Goal: Task Accomplishment & Management: Use online tool/utility

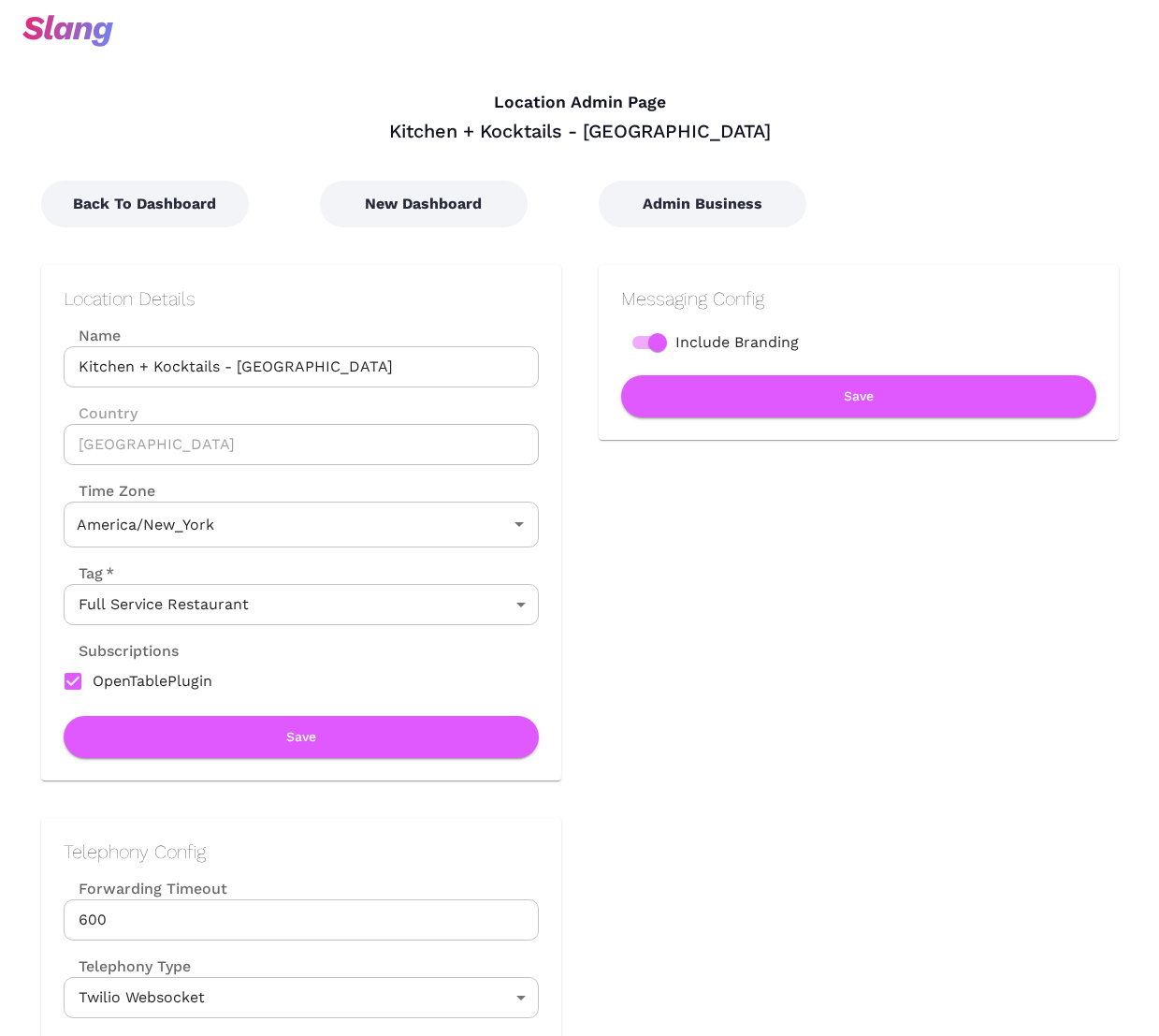
type input "Eastern Time"
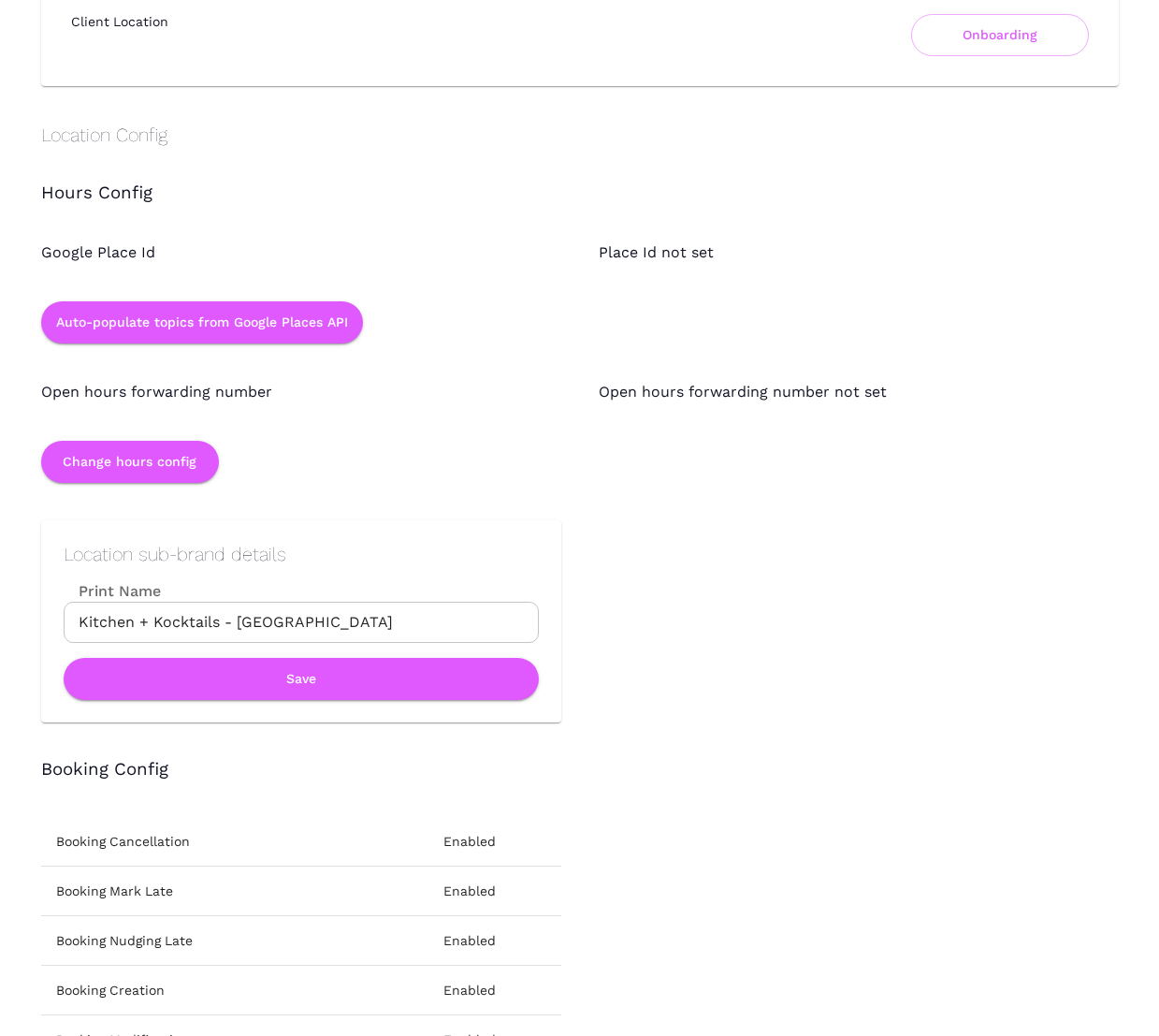
scroll to position [1522, 0]
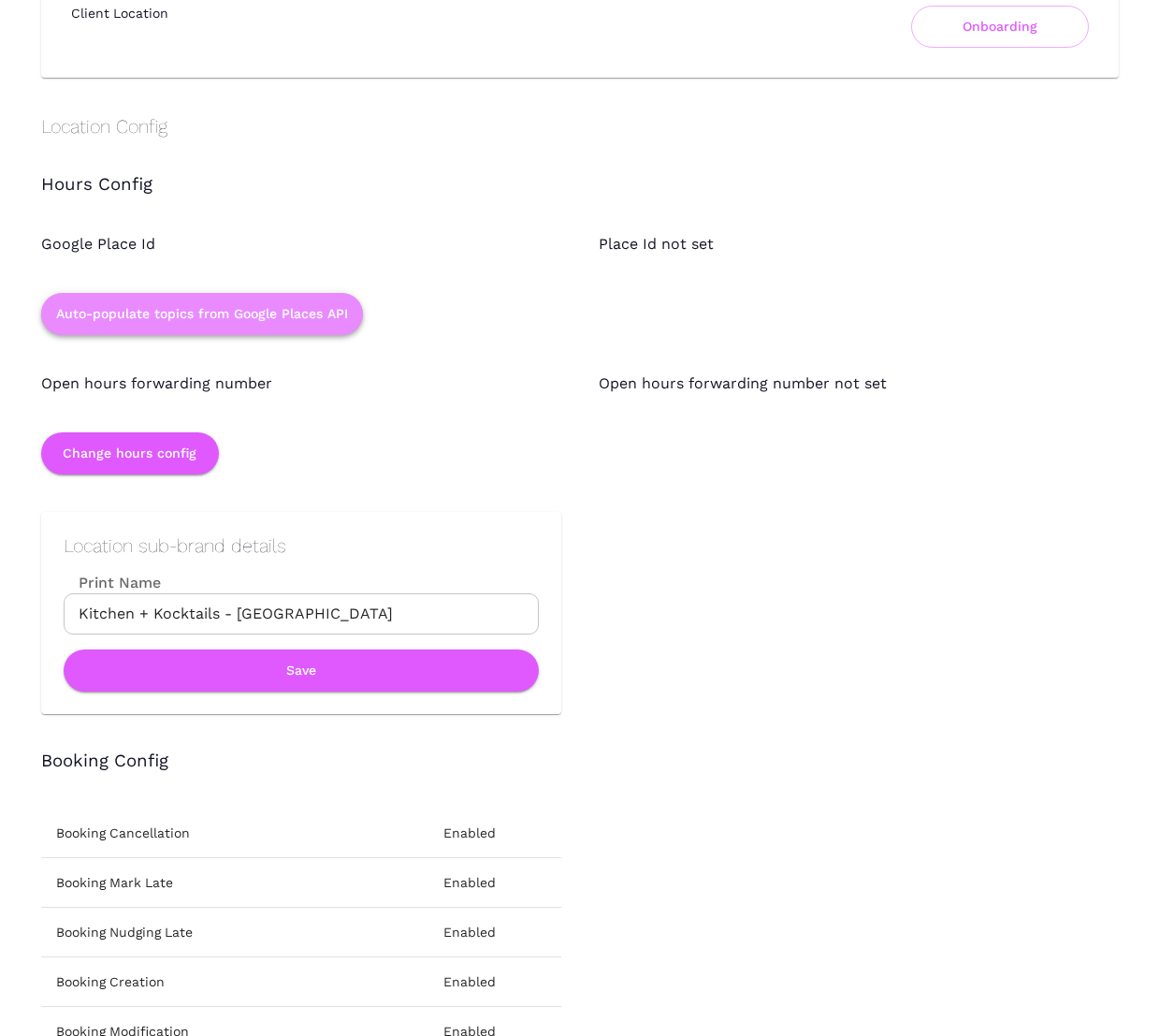
click at [220, 315] on button "Auto-populate topics from Google Places API" at bounding box center [202, 314] width 322 height 42
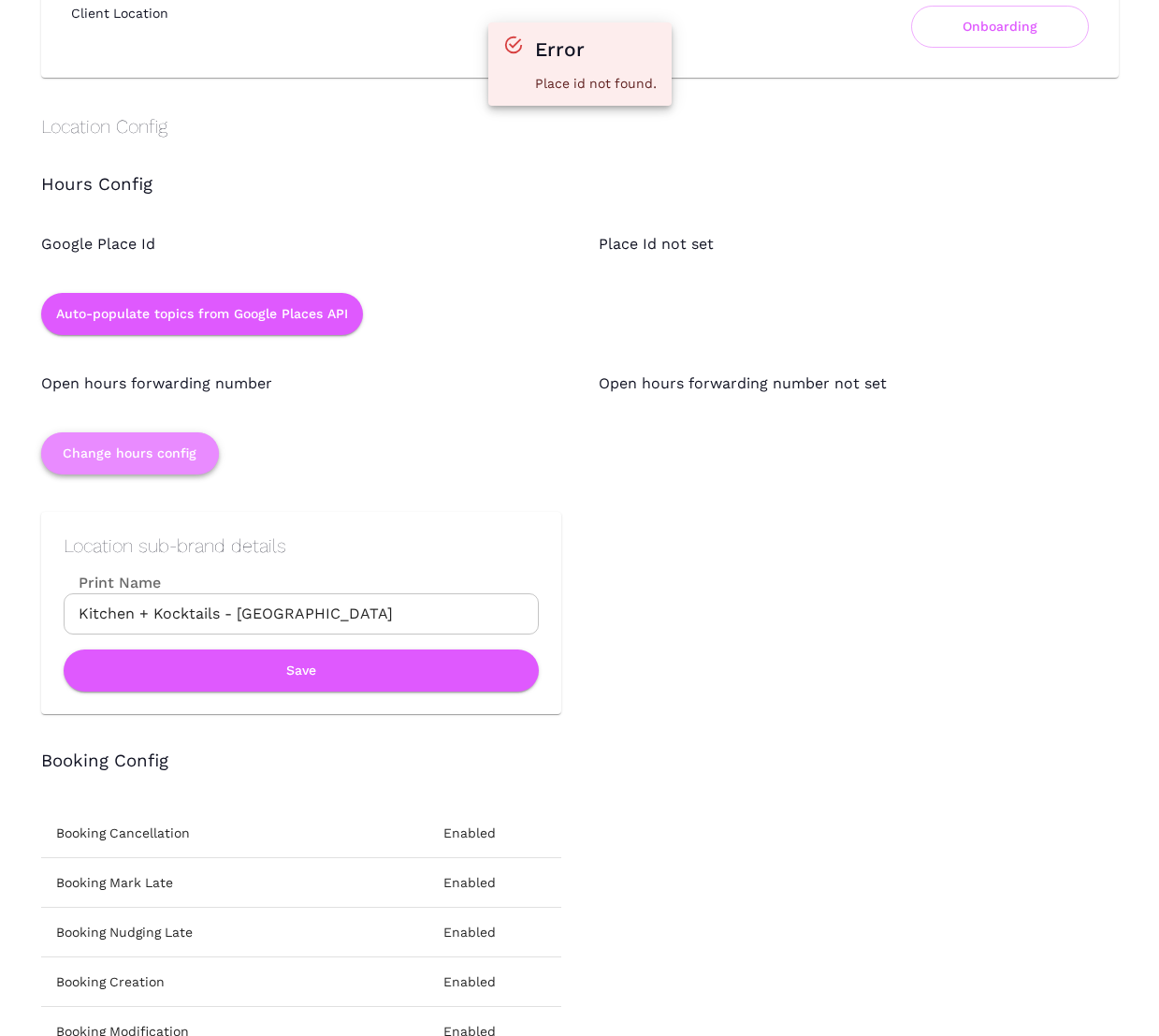
click at [160, 457] on button "Change hours config" at bounding box center [129, 453] width 177 height 42
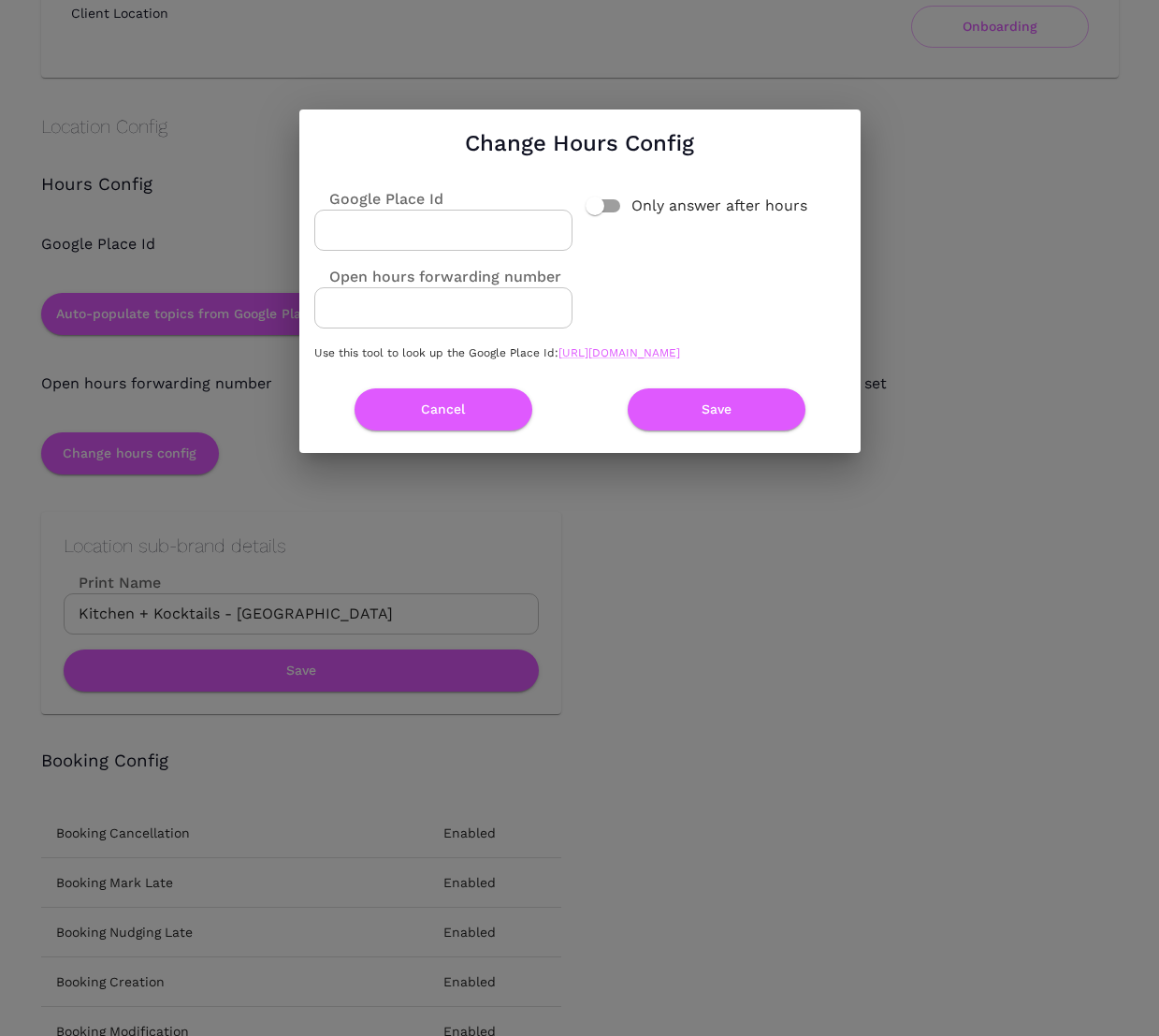
click at [453, 210] on input "Google Place Id" at bounding box center [443, 230] width 258 height 41
click at [559, 359] on link "[URL][DOMAIN_NAME]" at bounding box center [619, 353] width 122 height 13
click at [501, 226] on input "Google Place Id" at bounding box center [443, 230] width 258 height 41
paste input "ChIJk-rEbyXGxokRiD20abznwYs"
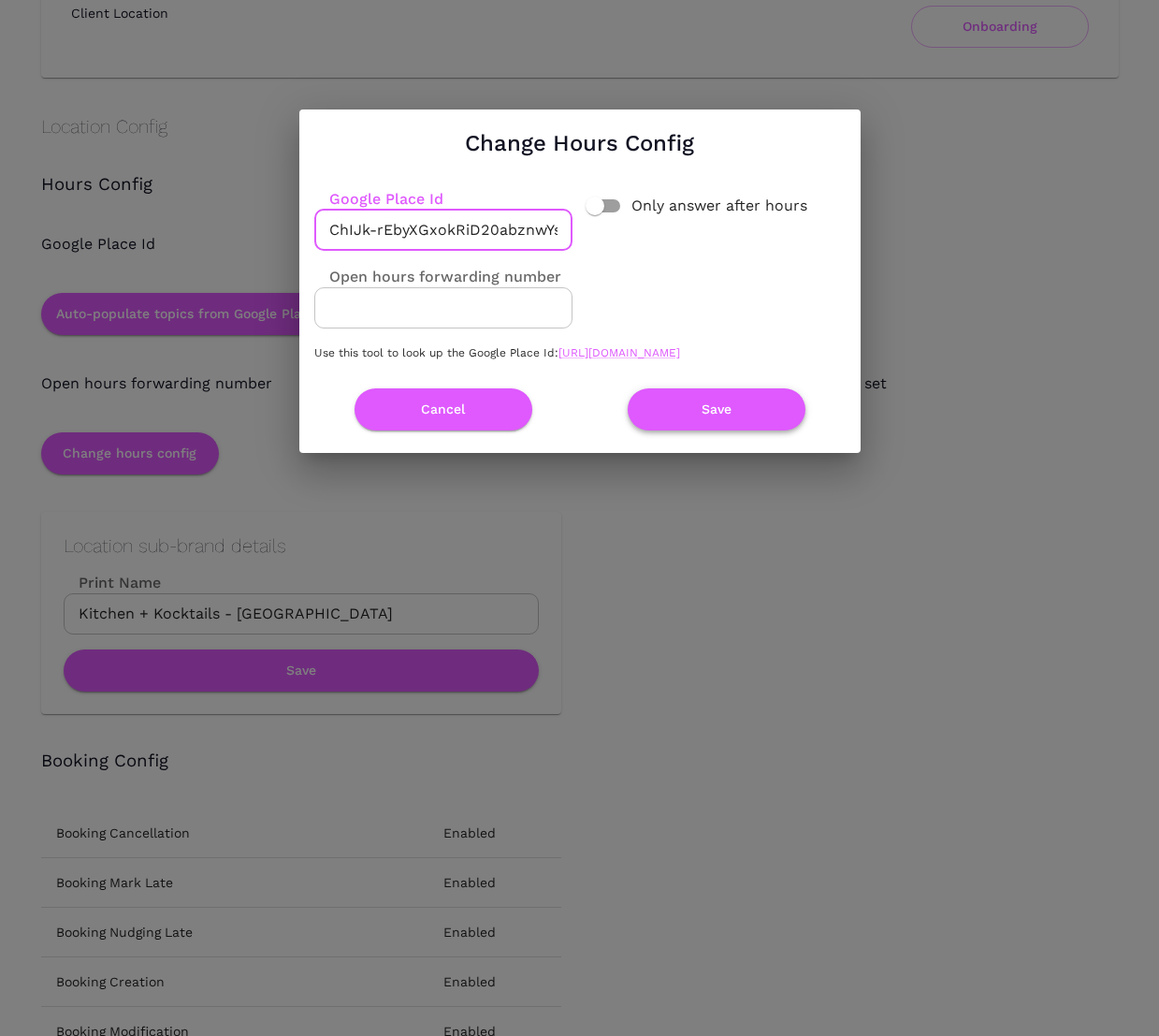
type input "ChIJk-rEbyXGxokRiD20abznwYs"
click at [717, 419] on button "Save" at bounding box center [716, 409] width 177 height 42
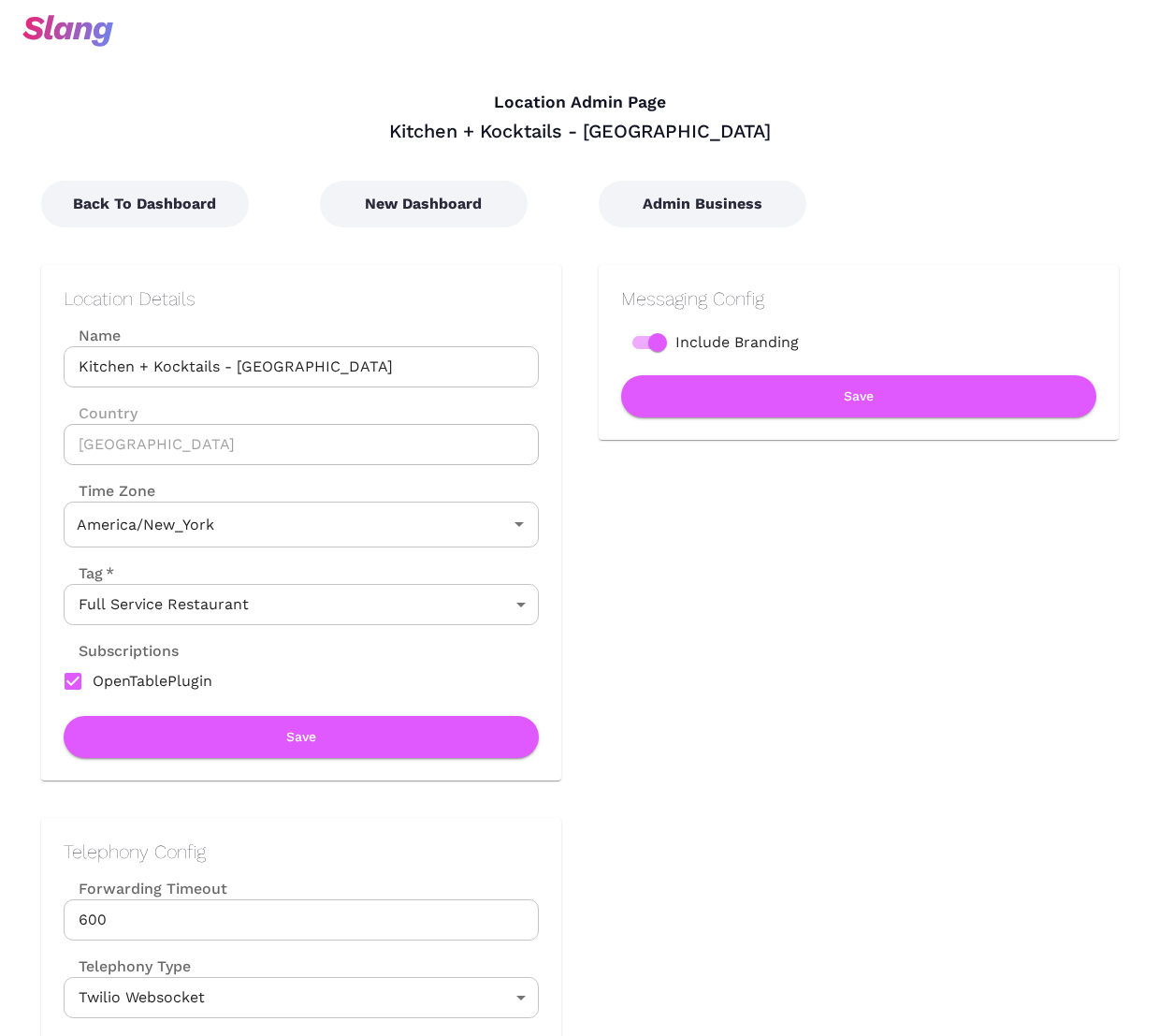
type input "Eastern Time"
click at [190, 196] on button "Back To Dashboard" at bounding box center [145, 203] width 208 height 47
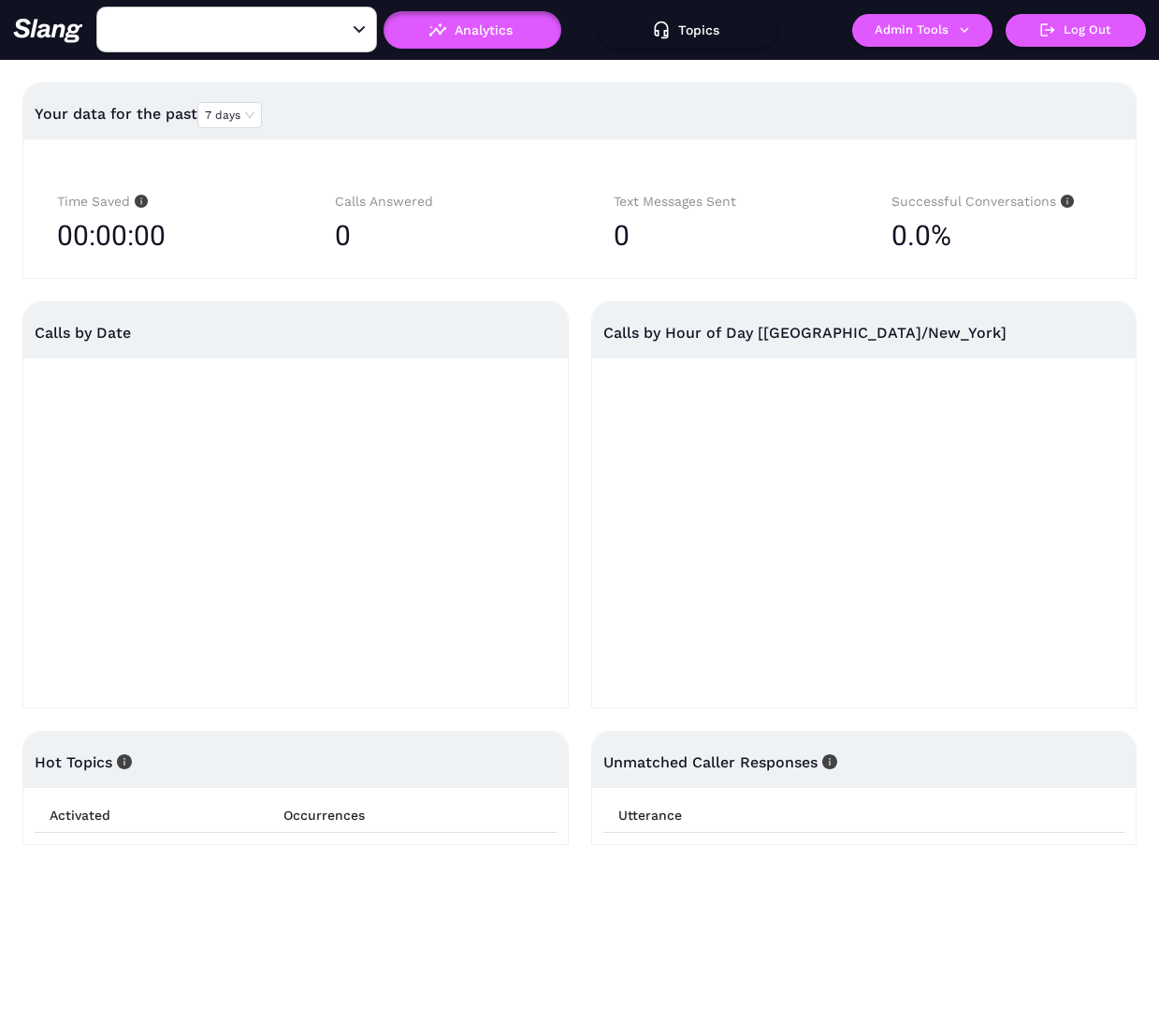
type input "Kitchen + Kocktails - [GEOGRAPHIC_DATA]"
